Goal: Find specific page/section: Find specific page/section

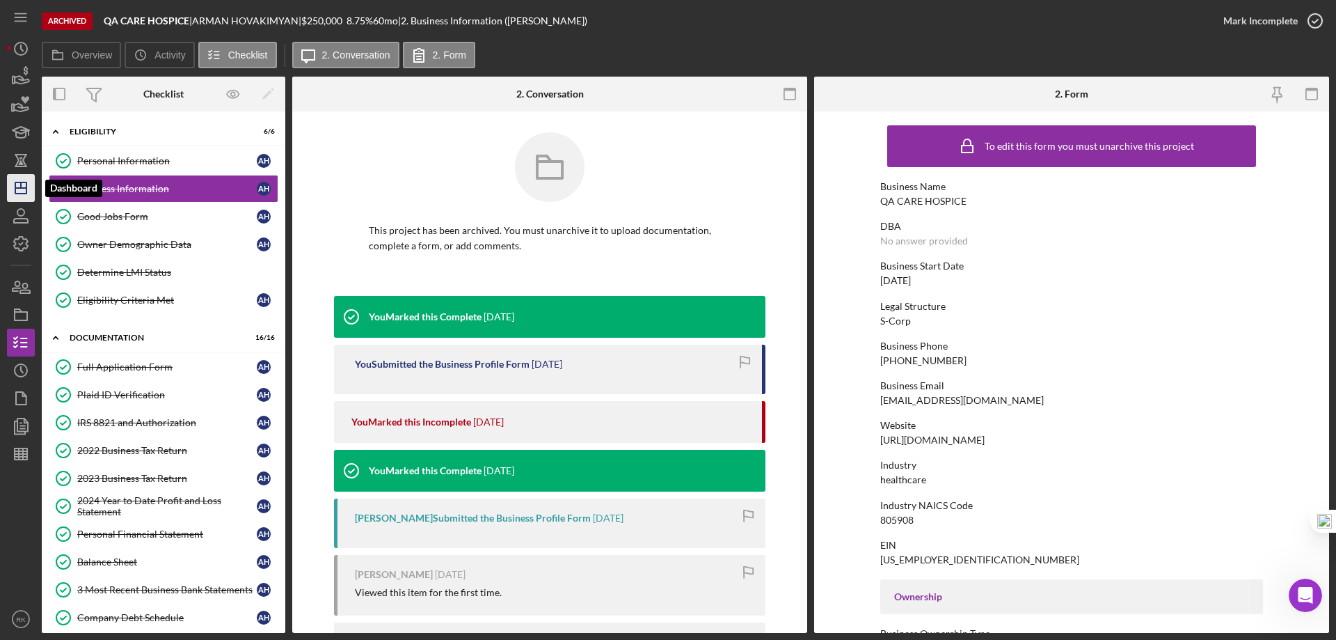
click at [22, 182] on icon "Icon/Dashboard" at bounding box center [20, 187] width 35 height 35
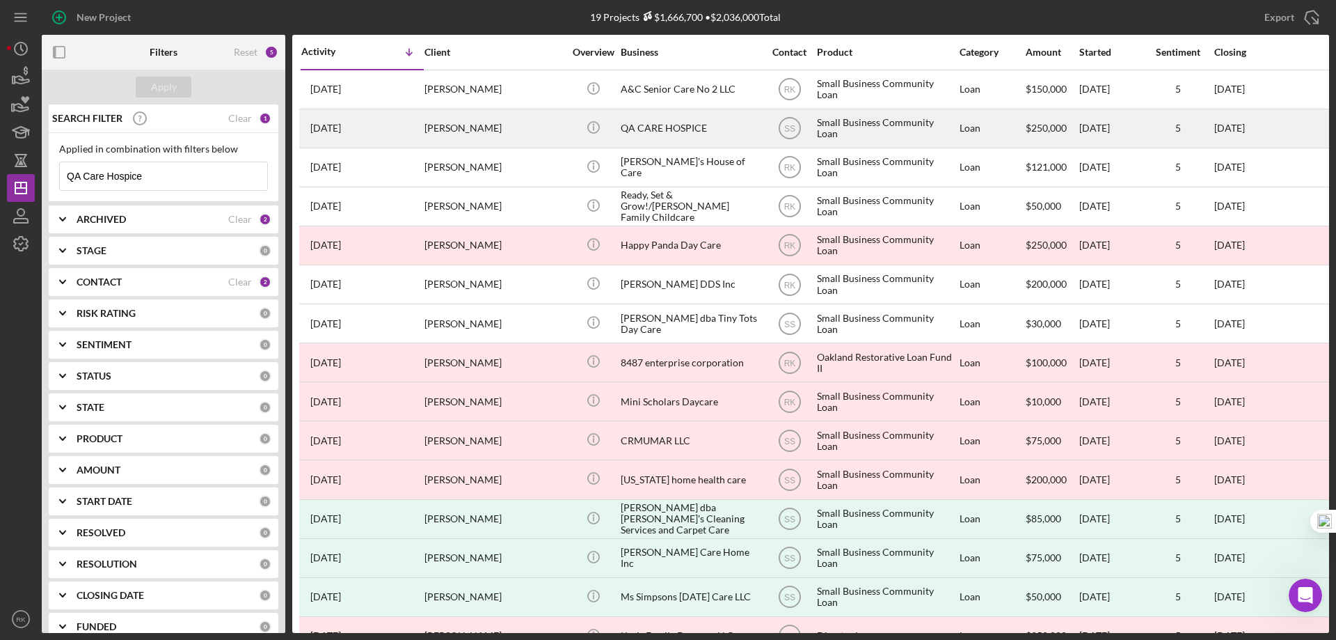
click at [641, 134] on div "QA CARE HOSPICE" at bounding box center [690, 128] width 139 height 37
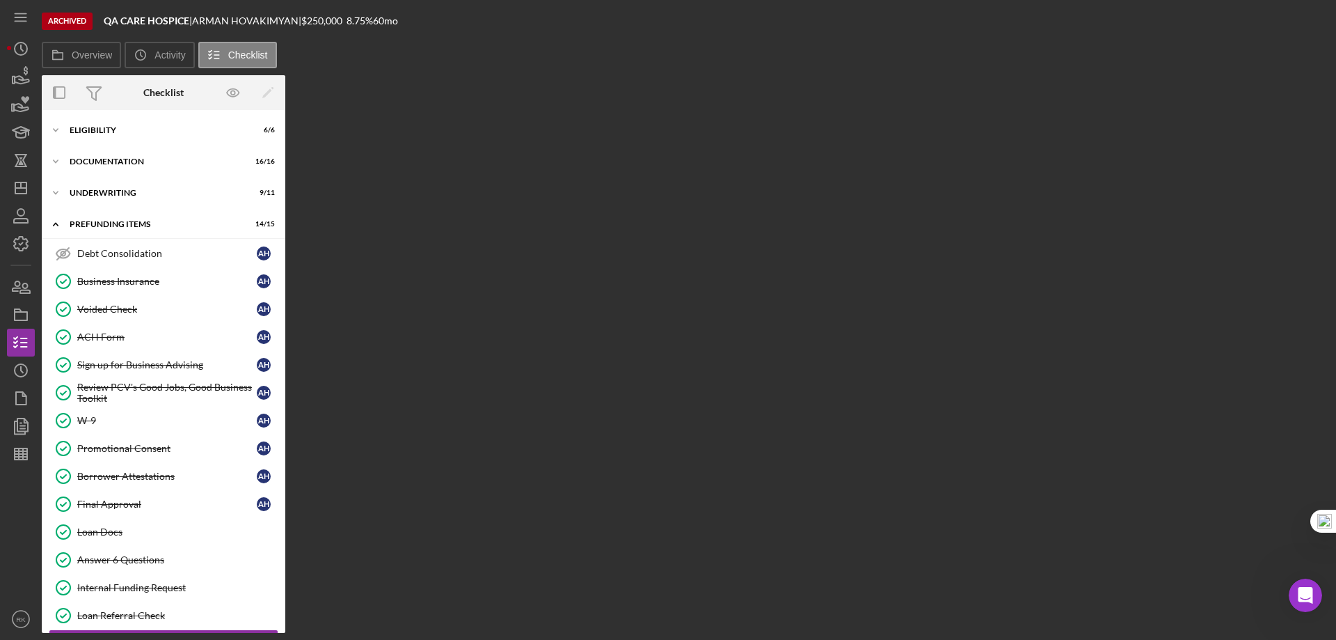
scroll to position [38, 0]
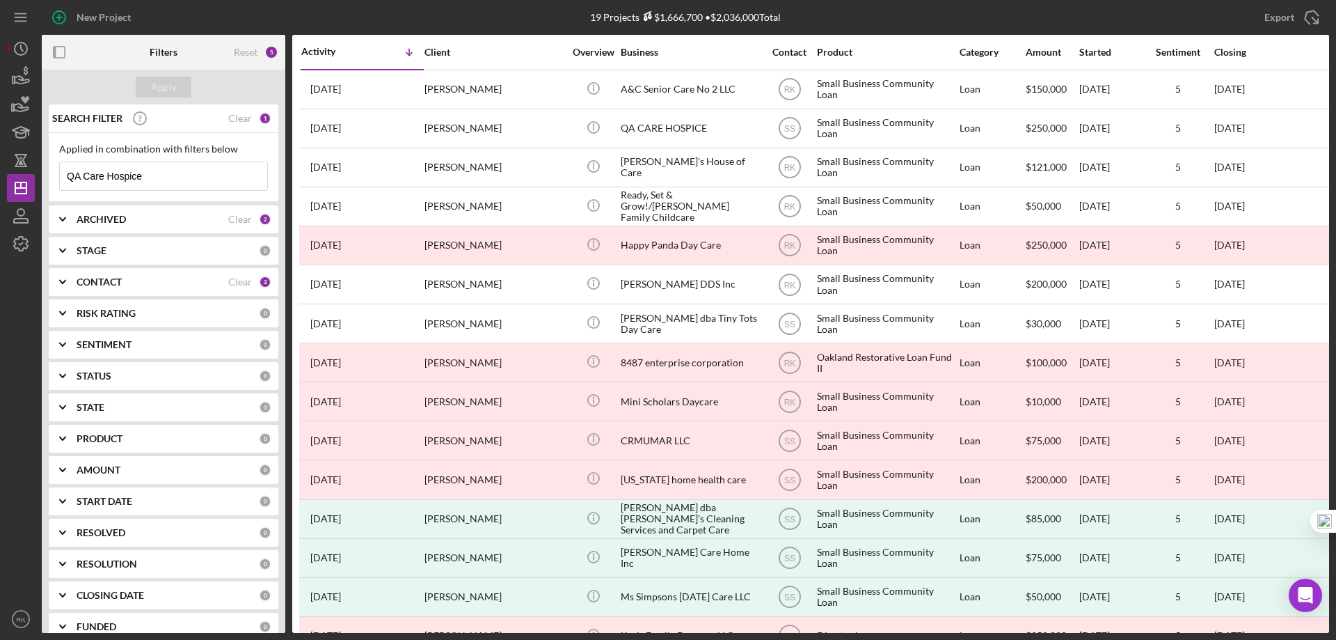
click at [230, 116] on div "Clear" at bounding box center [240, 118] width 24 height 11
click at [235, 283] on div "Clear" at bounding box center [240, 281] width 24 height 11
click at [81, 274] on div "CONTACT 0" at bounding box center [174, 282] width 195 height 28
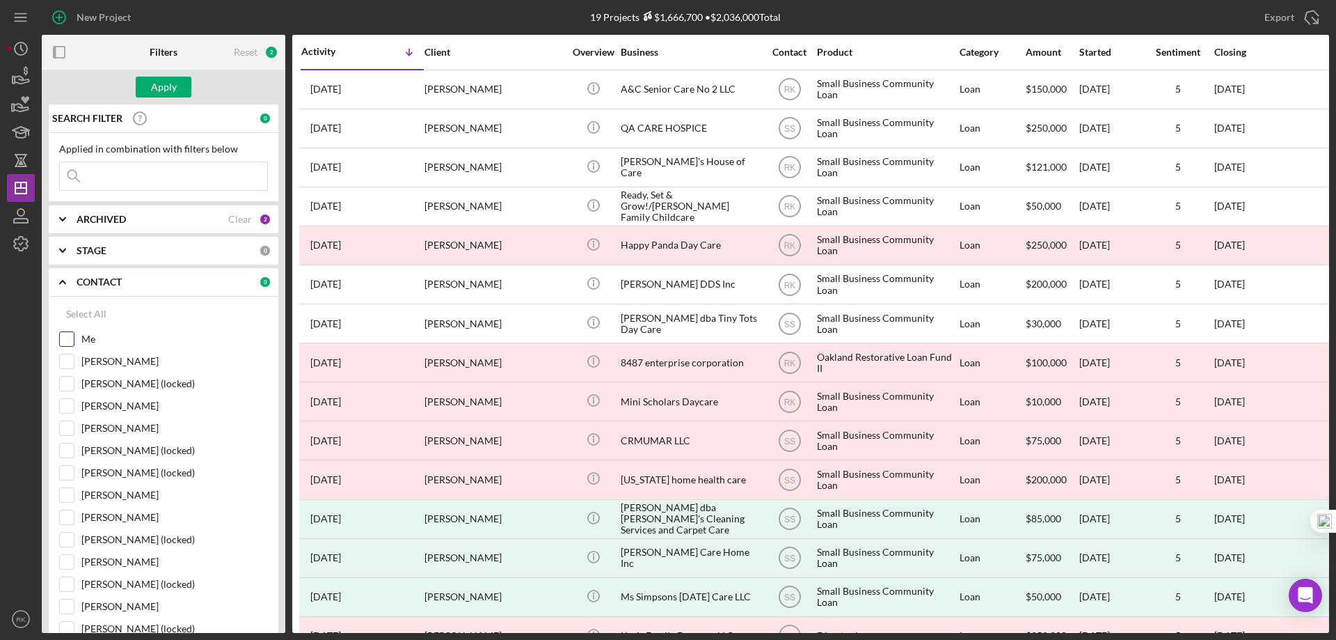
click at [65, 342] on input "Me" at bounding box center [67, 339] width 14 height 14
checkbox input "true"
drag, startPoint x: 233, startPoint y: 221, endPoint x: 180, endPoint y: 223, distance: 53.6
click at [231, 221] on div "Clear" at bounding box center [240, 219] width 24 height 11
click at [116, 218] on b "ARCHIVED" at bounding box center [101, 219] width 49 height 11
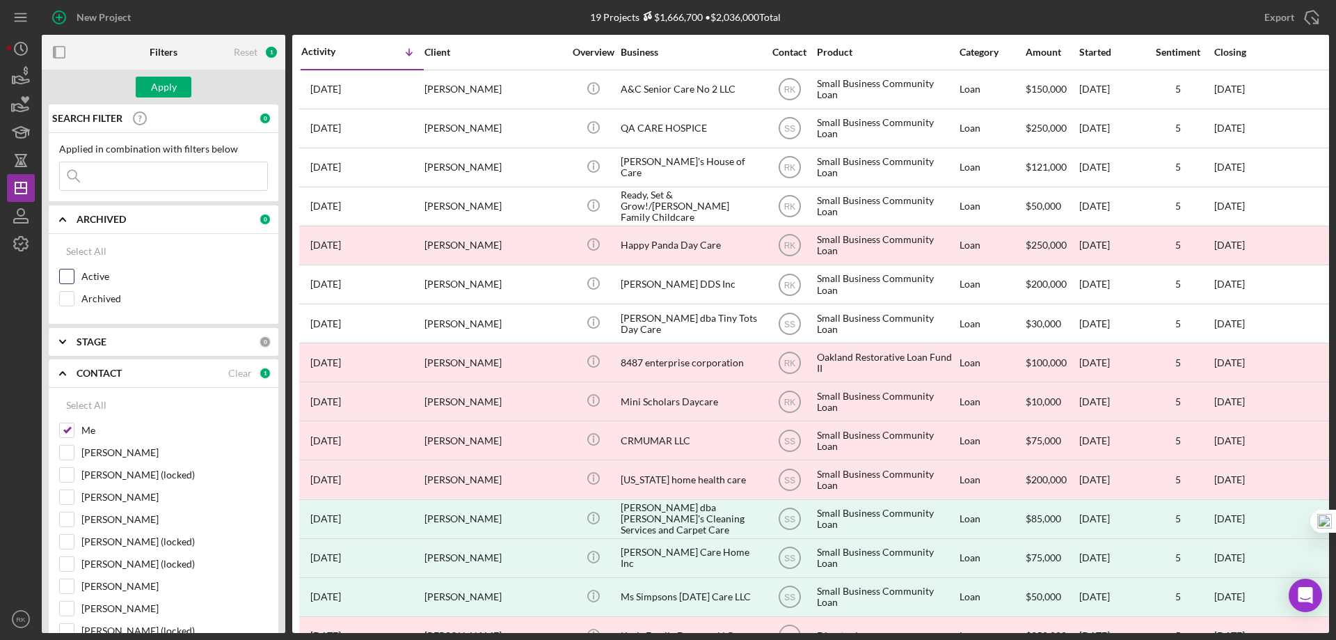
click at [68, 274] on input "Active" at bounding box center [67, 276] width 14 height 14
checkbox input "true"
click at [164, 92] on div "Apply" at bounding box center [164, 87] width 26 height 21
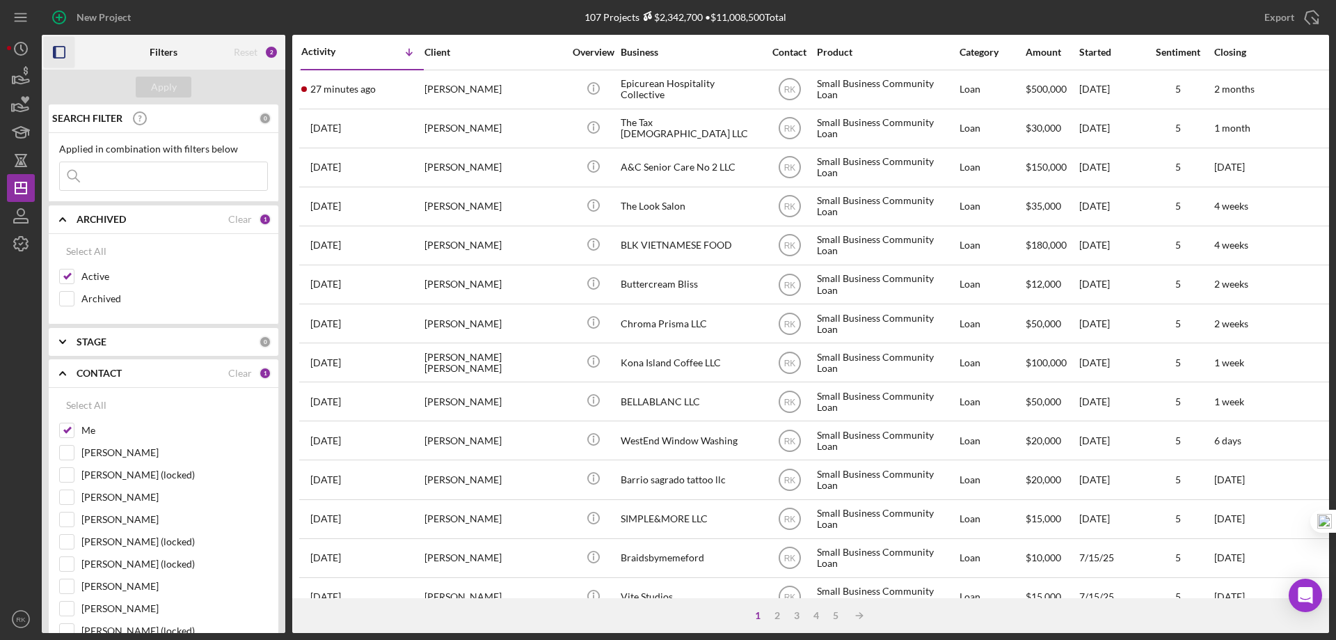
click at [59, 50] on icon "button" at bounding box center [59, 52] width 31 height 31
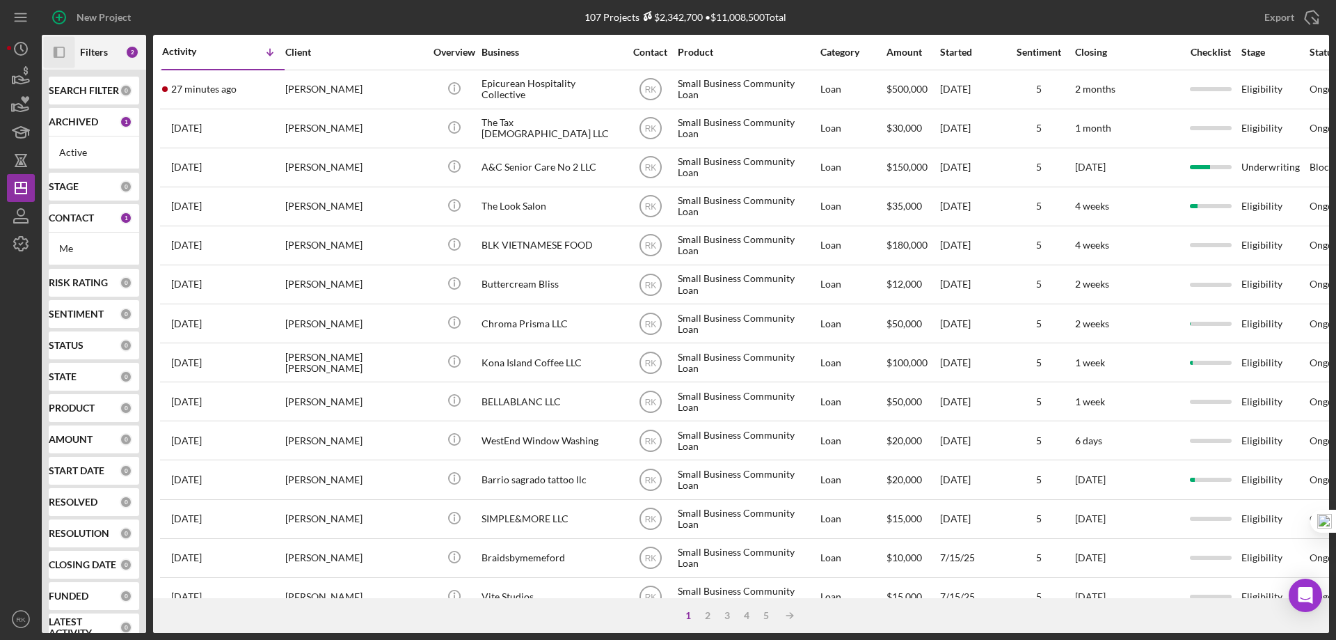
click at [74, 96] on b "SEARCH FILTER" at bounding box center [84, 90] width 70 height 11
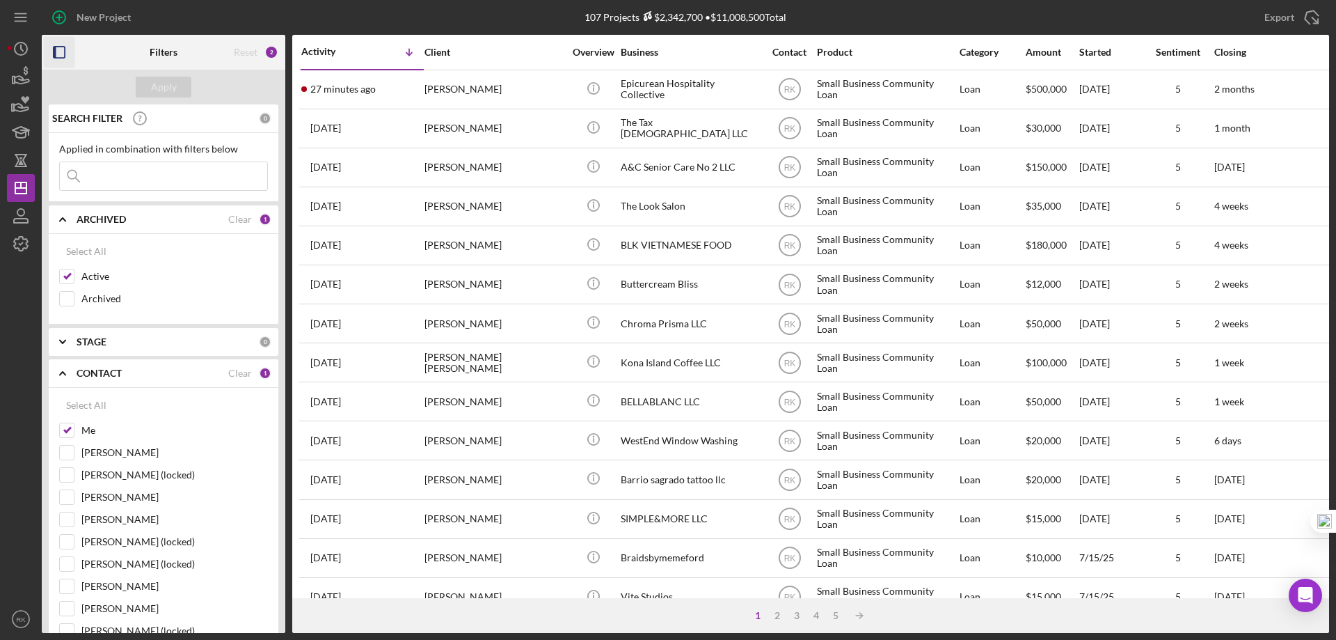
click at [104, 180] on input at bounding box center [163, 176] width 207 height 28
type input "oto sushi"
click at [175, 87] on div "Apply" at bounding box center [164, 87] width 26 height 21
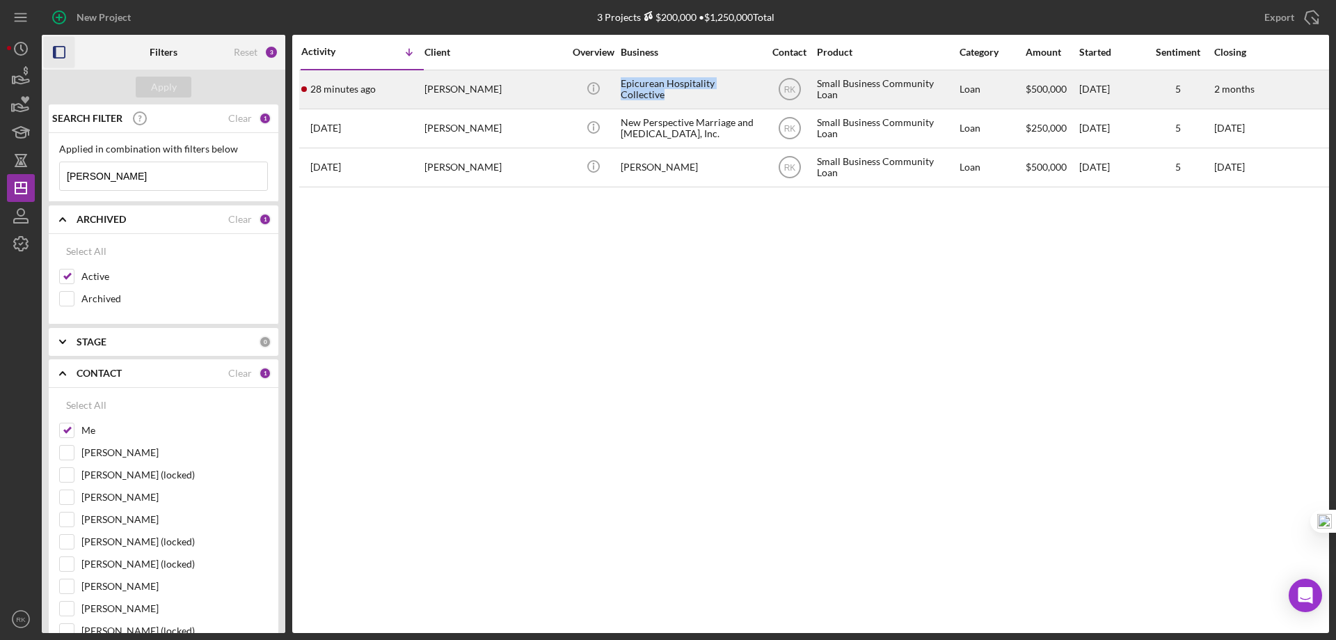
drag, startPoint x: 624, startPoint y: 88, endPoint x: 762, endPoint y: 92, distance: 138.5
click at [762, 92] on td "Epicurean Hospitality Collective" at bounding box center [691, 89] width 143 height 39
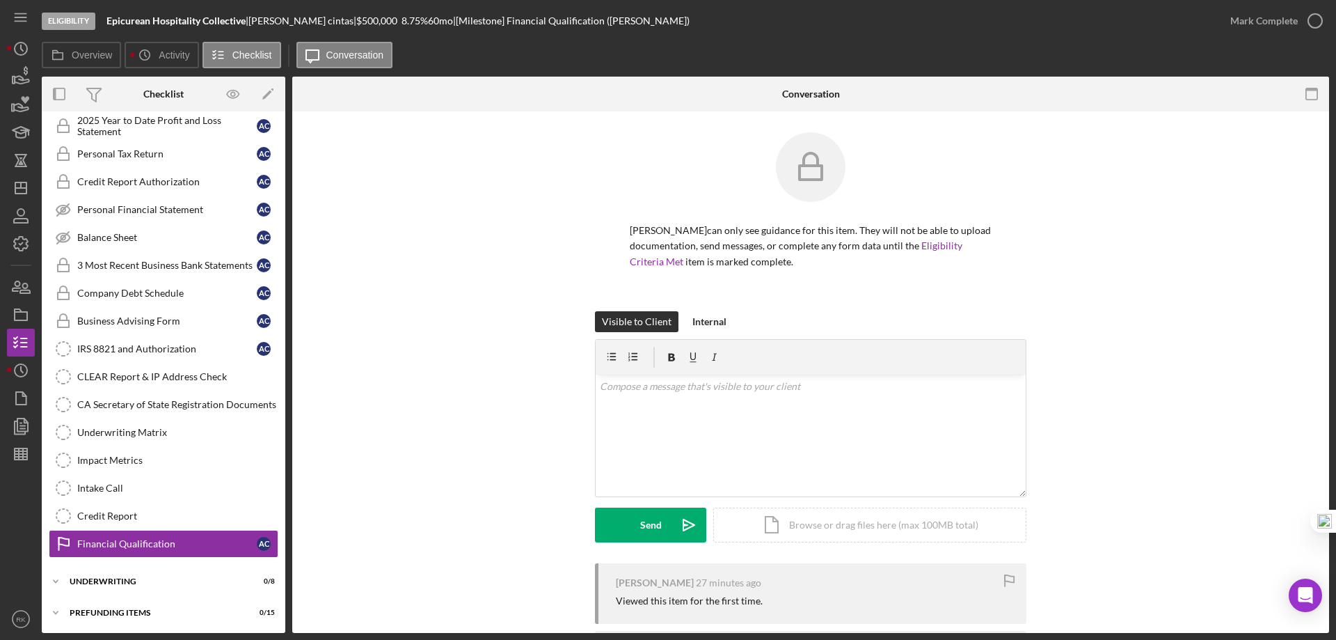
scroll to position [179, 0]
drag, startPoint x: 106, startPoint y: 19, endPoint x: 253, endPoint y: 17, distance: 147.5
click at [253, 17] on div "Eligibility Epicurean Hospitality Collective | ashley cintas | $500,000 $100,00…" at bounding box center [629, 21] width 1175 height 42
drag, startPoint x: 17, startPoint y: 186, endPoint x: 25, endPoint y: 186, distance: 7.7
click at [17, 185] on icon "Icon/Dashboard" at bounding box center [20, 187] width 35 height 35
